Goal: Task Accomplishment & Management: Complete application form

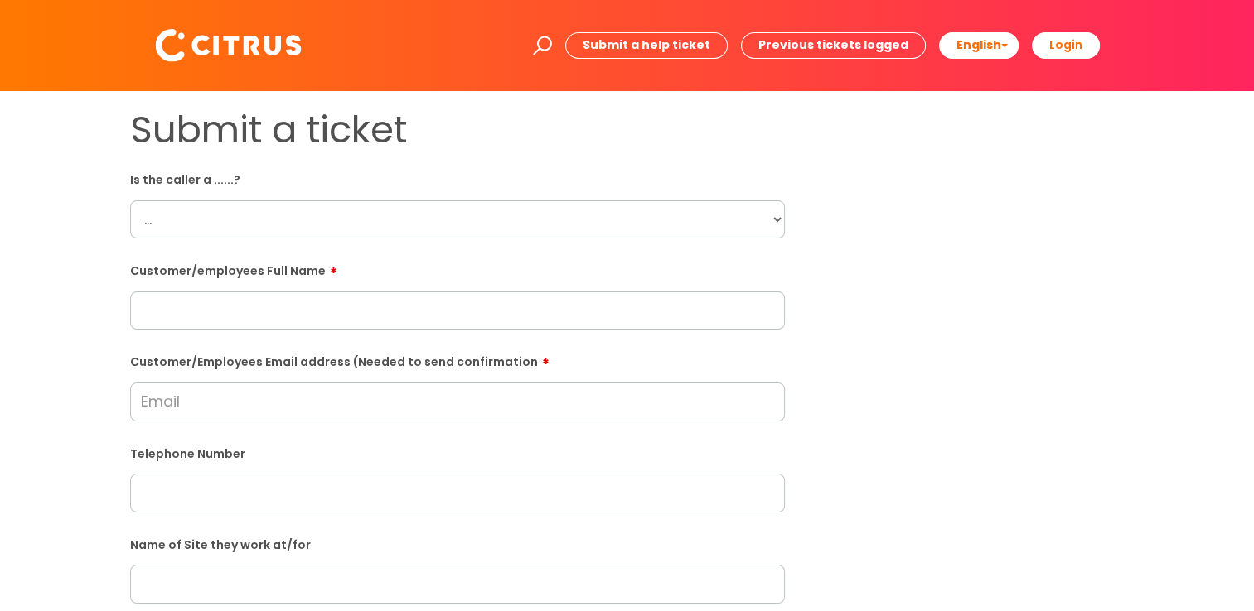
click at [222, 220] on select "... Citrus Customer Citrus Employee [DEMOGRAPHIC_DATA] Supplier" at bounding box center [457, 220] width 655 height 38
select select "Citrus Employee"
click at [130, 201] on select "... Citrus Customer Citrus Employee [DEMOGRAPHIC_DATA] Supplier" at bounding box center [457, 220] width 655 height 38
click at [222, 310] on input "text" at bounding box center [457, 311] width 655 height 38
paste input "[PERSON_NAME]"
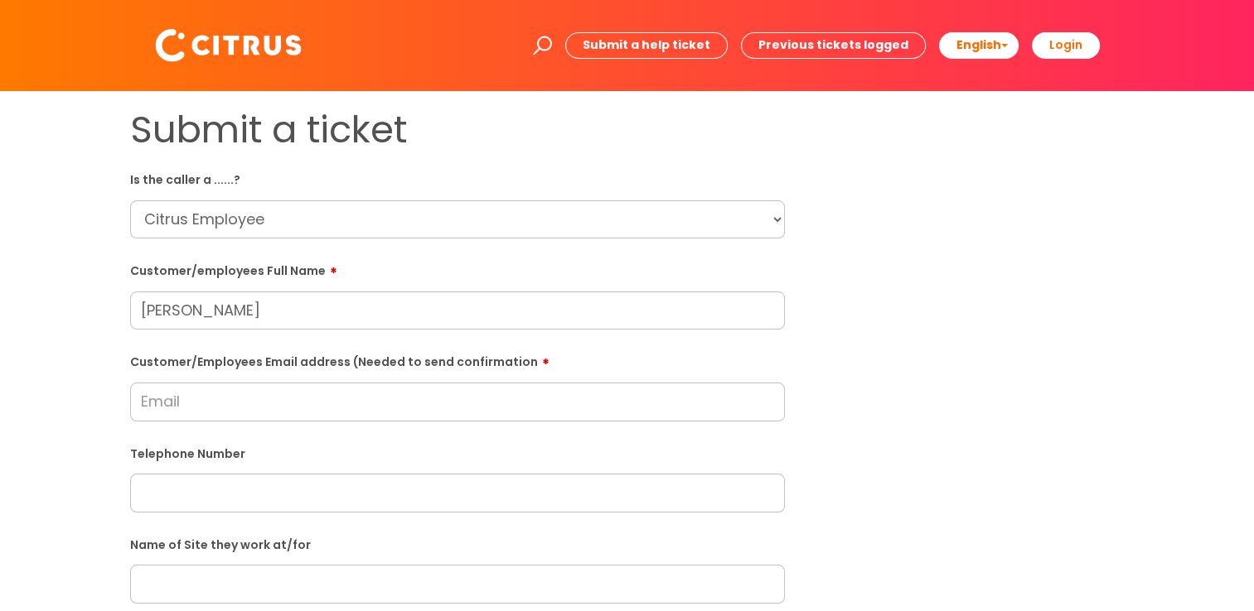
type input "[PERSON_NAME]"
click at [237, 399] on input "Customer/Employees Email address (Needed to send confirmation" at bounding box center [457, 402] width 655 height 38
paste input "[EMAIL_ADDRESS][DOMAIN_NAME]"
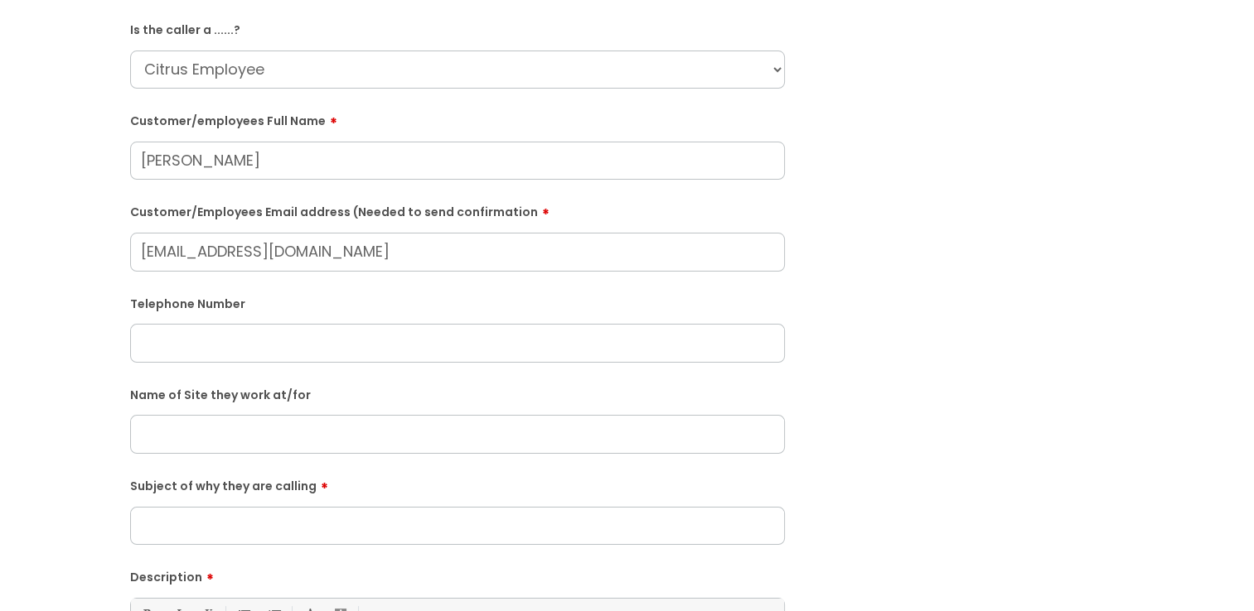
scroll to position [166, 0]
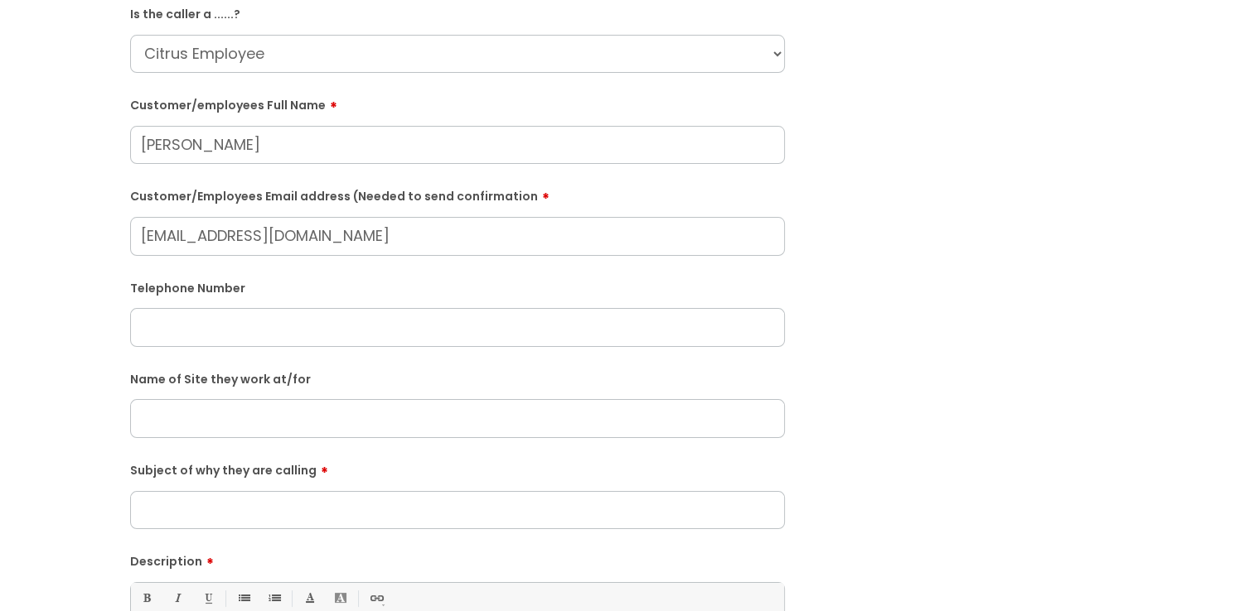
type input "[EMAIL_ADDRESS][DOMAIN_NAME]"
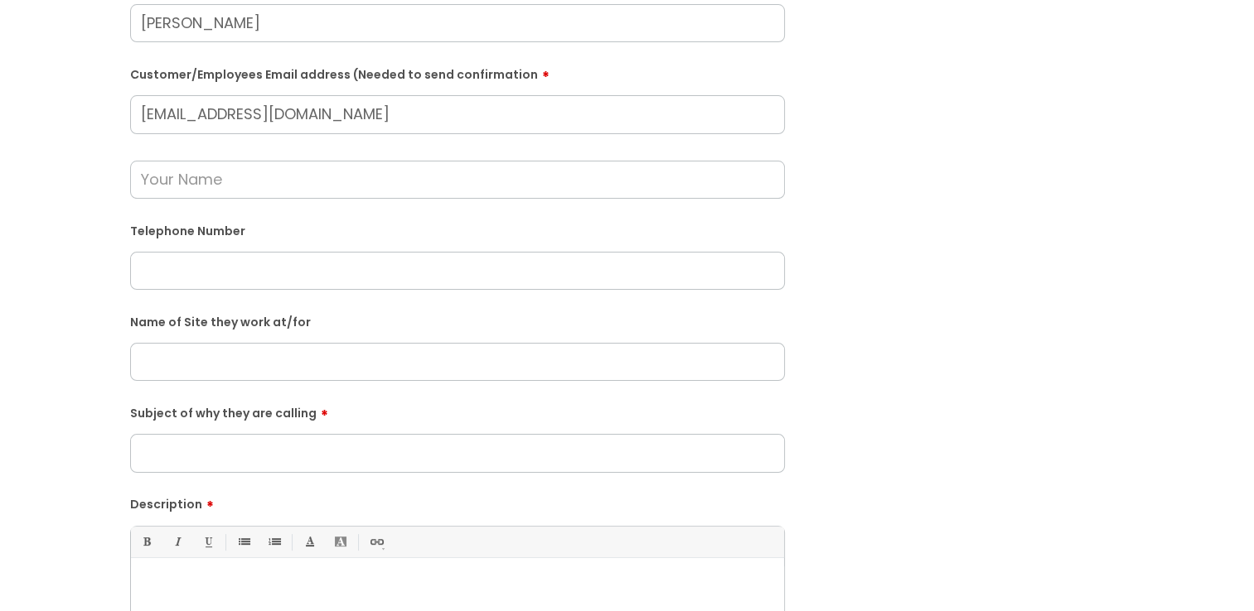
scroll to position [331, 0]
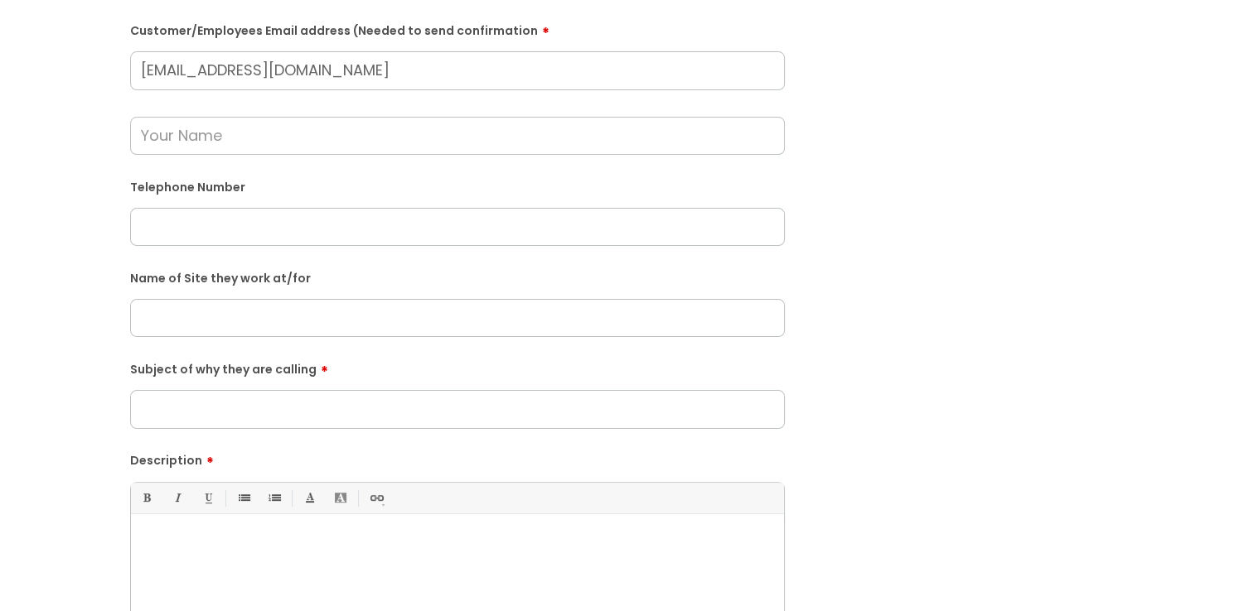
click at [202, 215] on input "text" at bounding box center [457, 227] width 655 height 38
paste input "07398543522"
type input "07398543522"
click at [219, 326] on input "text" at bounding box center [457, 318] width 655 height 38
paste input "The Harvester"
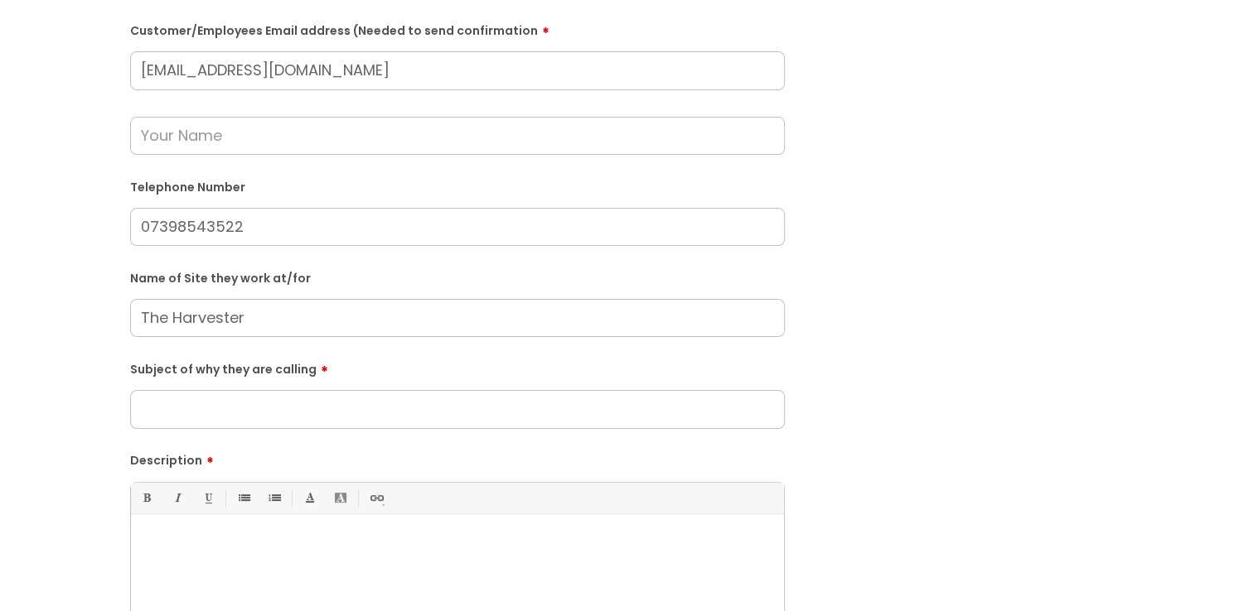
type input "The Harvester"
click at [242, 424] on input "Subject of why they are calling" at bounding box center [457, 409] width 655 height 38
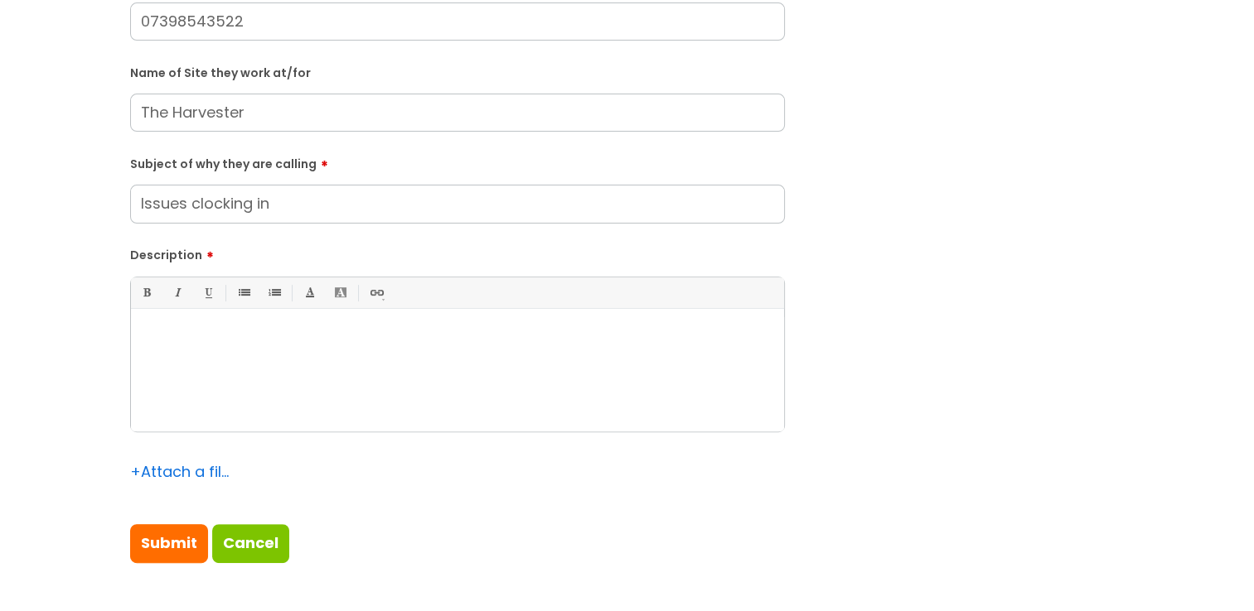
scroll to position [580, 0]
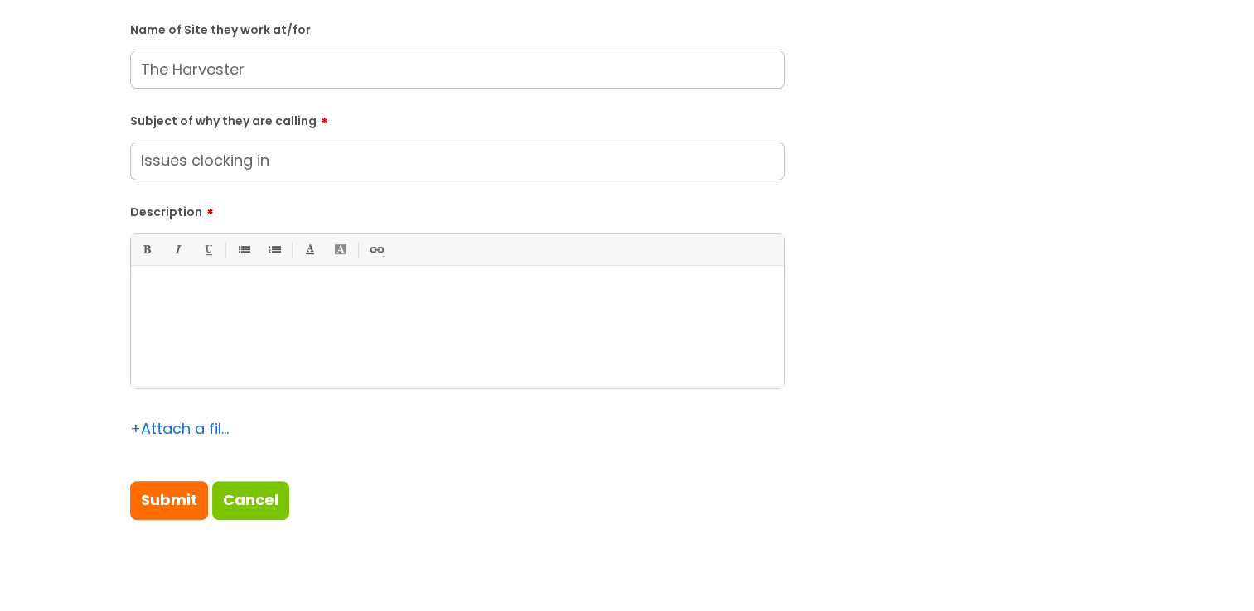
type input "Issues clocking in"
click at [265, 321] on div at bounding box center [457, 331] width 653 height 114
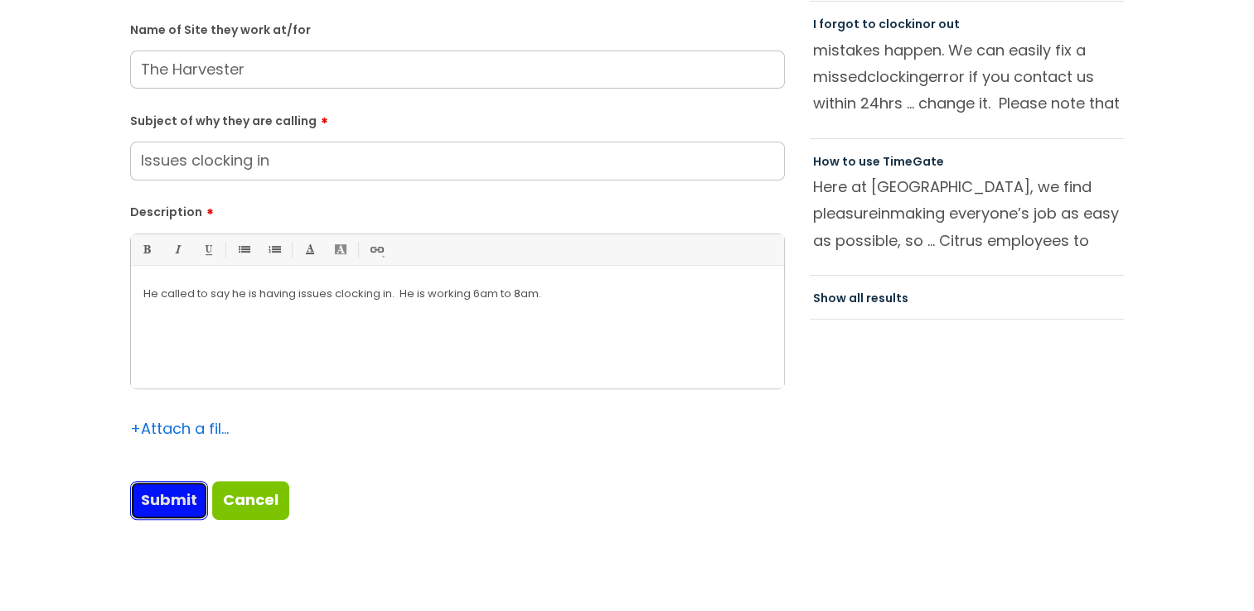
click at [172, 505] on input "Submit" at bounding box center [169, 500] width 78 height 38
type input "Please Wait..."
